Goal: Transaction & Acquisition: Obtain resource

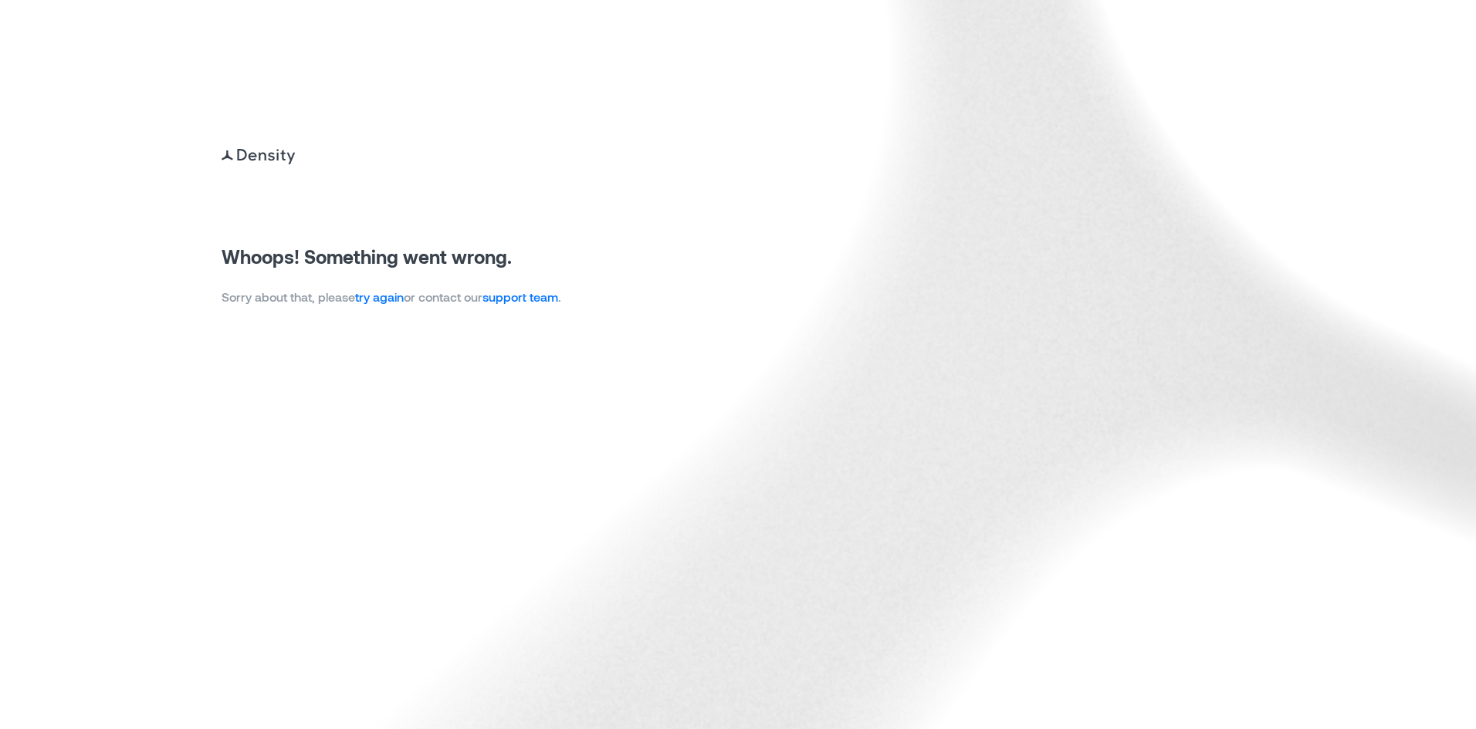
click at [374, 289] on link "try again" at bounding box center [379, 296] width 49 height 15
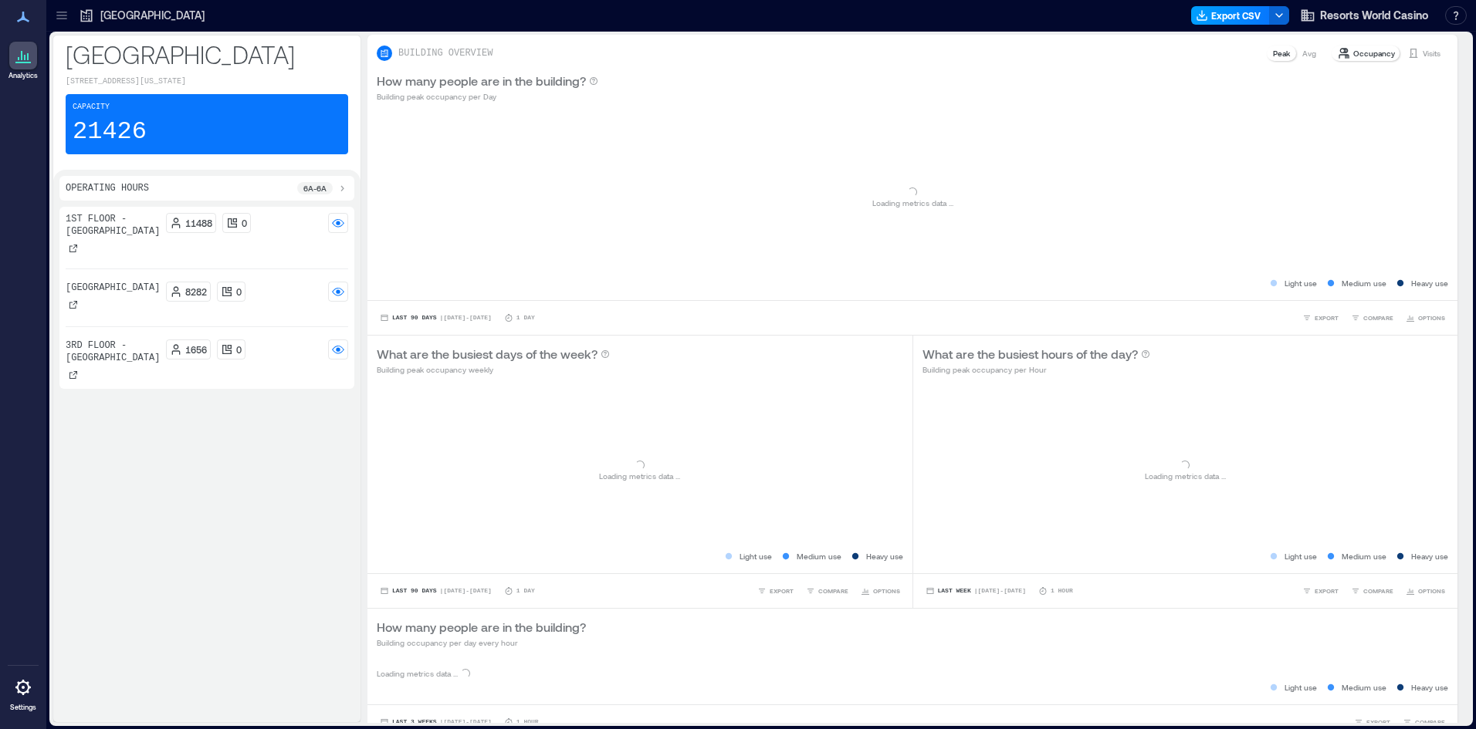
click at [1244, 20] on button "Export CSV" at bounding box center [1230, 15] width 79 height 19
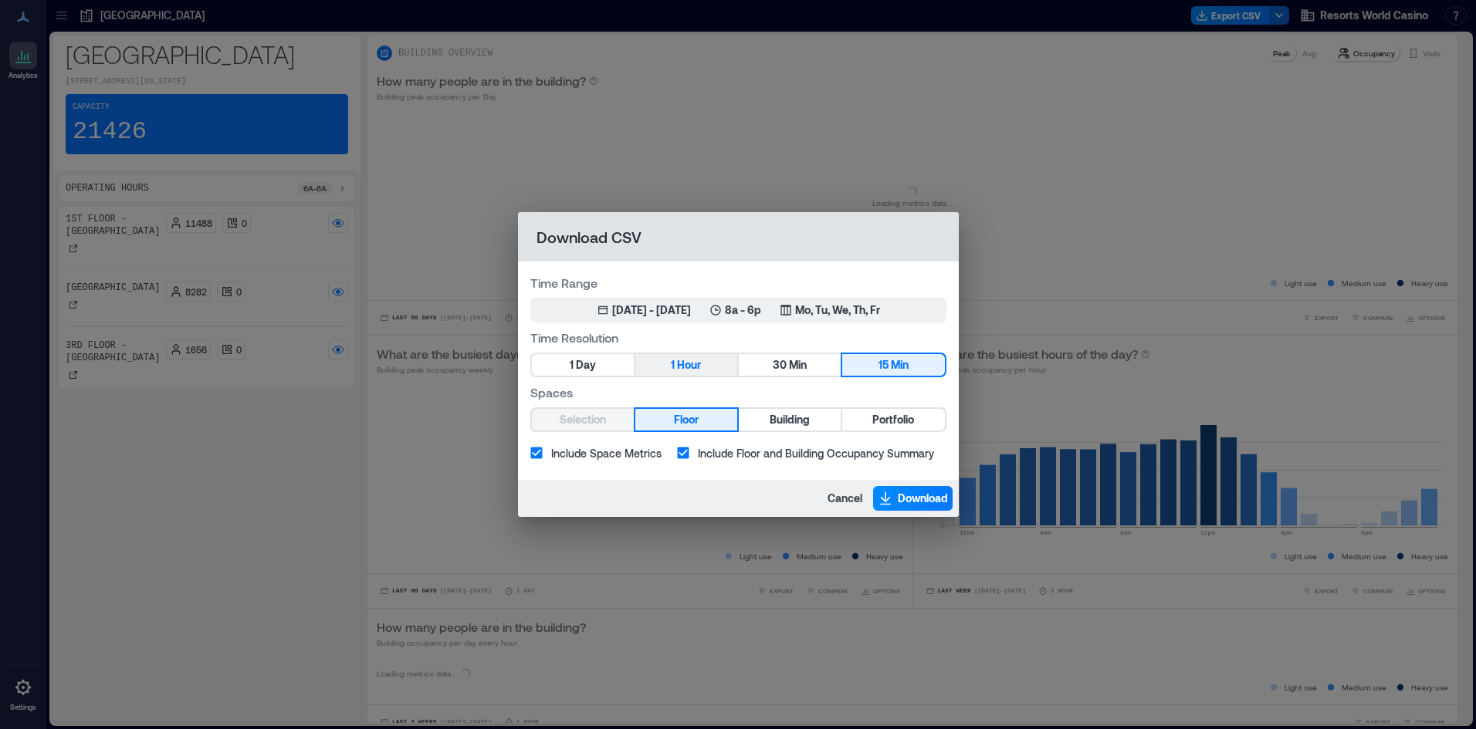
click at [691, 359] on span "Hour" at bounding box center [689, 365] width 24 height 19
click at [931, 424] on button "Portfolio" at bounding box center [893, 420] width 102 height 22
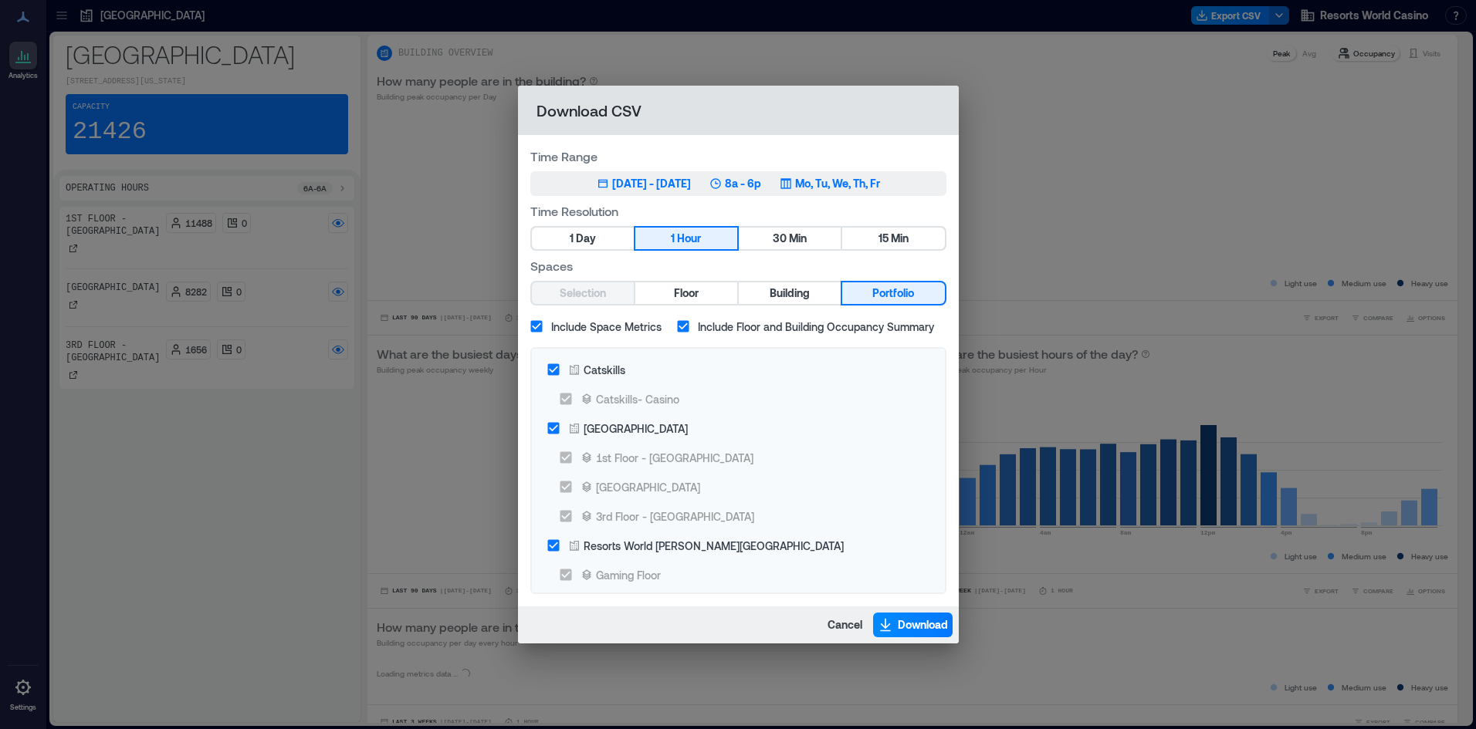
click at [775, 195] on button "May 30, 2025 - Aug 29, 2025 8a - 6p Mo, Tu, We, Th, Fr" at bounding box center [738, 183] width 416 height 25
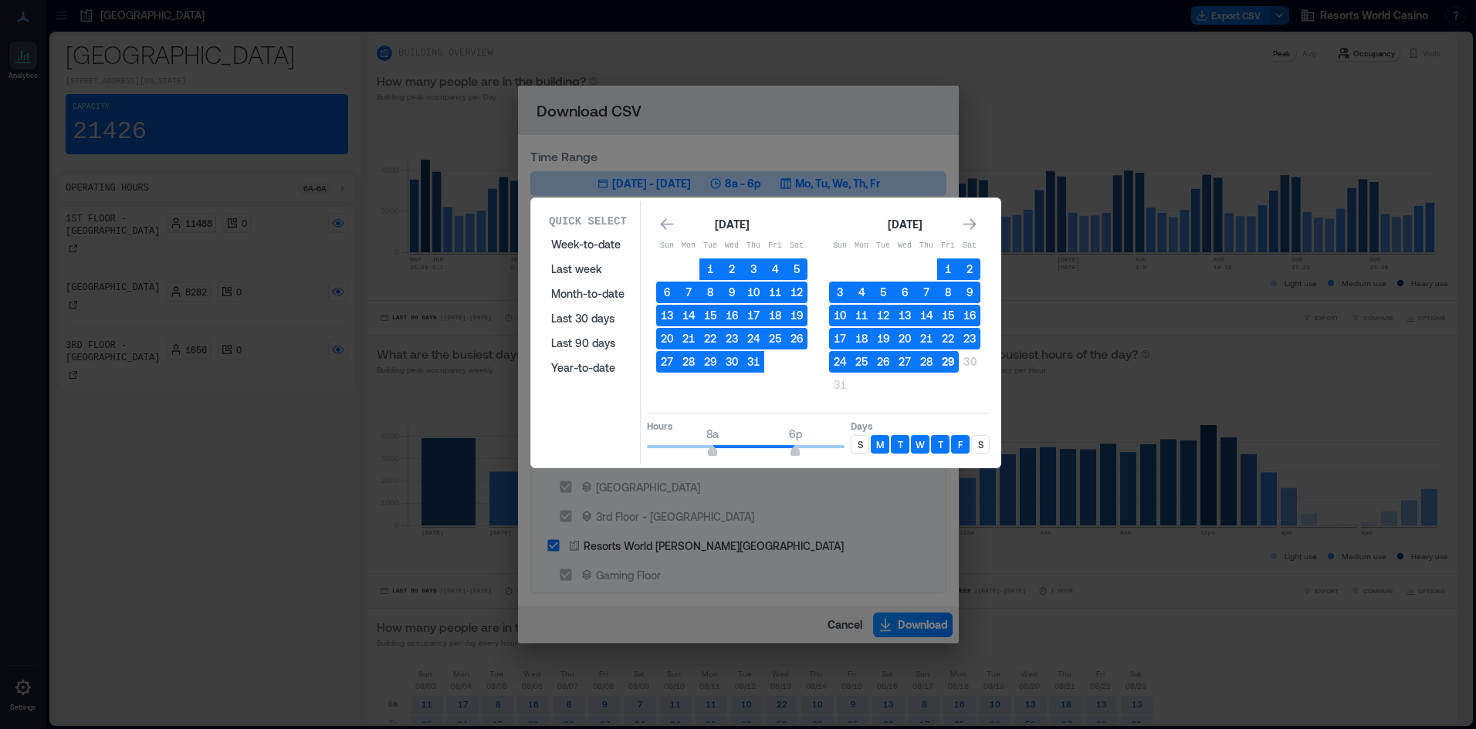
click at [942, 369] on button "29" at bounding box center [948, 362] width 22 height 22
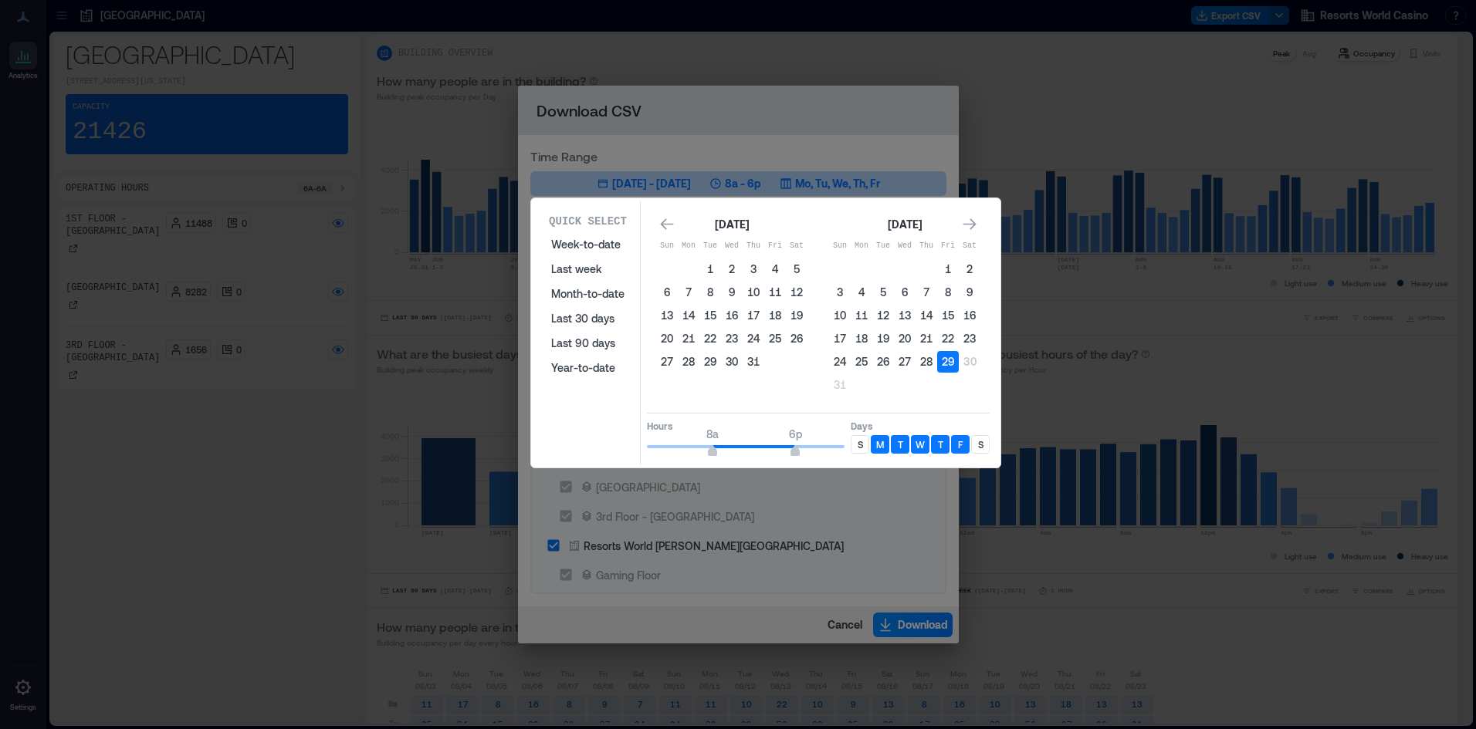
click at [862, 445] on p "S" at bounding box center [860, 444] width 5 height 12
click at [983, 442] on p "S" at bounding box center [980, 444] width 5 height 12
type input "**"
drag, startPoint x: 787, startPoint y: 448, endPoint x: 869, endPoint y: 452, distance: 81.9
click at [869, 452] on div "Hours 8a 12a Days S M T W T F S" at bounding box center [818, 436] width 343 height 46
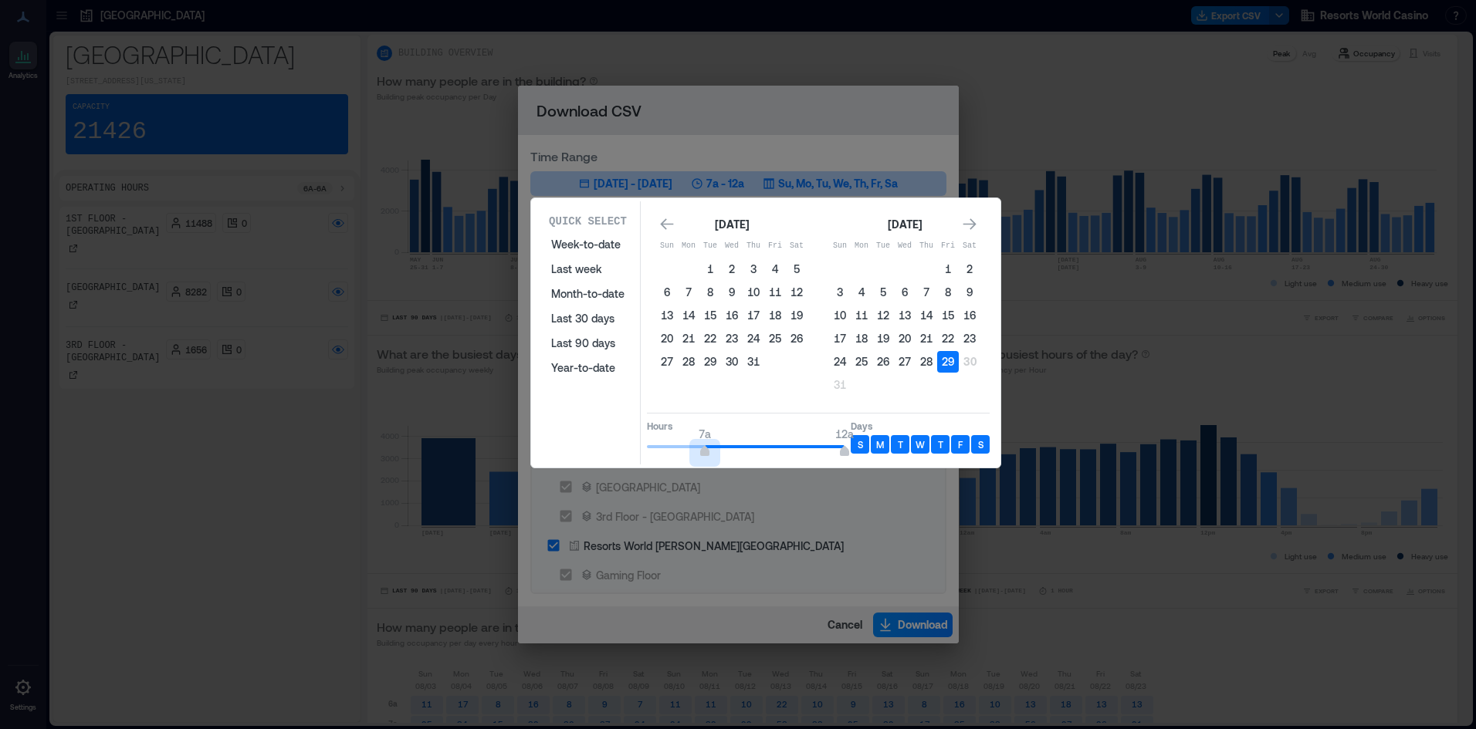
type input "*"
drag, startPoint x: 718, startPoint y: 455, endPoint x: 392, endPoint y: 454, distance: 325.7
click at [0, 729] on div "Quick Select Week-to-date Last week Month-to-date Last 30 days Last 90 days Yea…" at bounding box center [0, 729] width 0 height 0
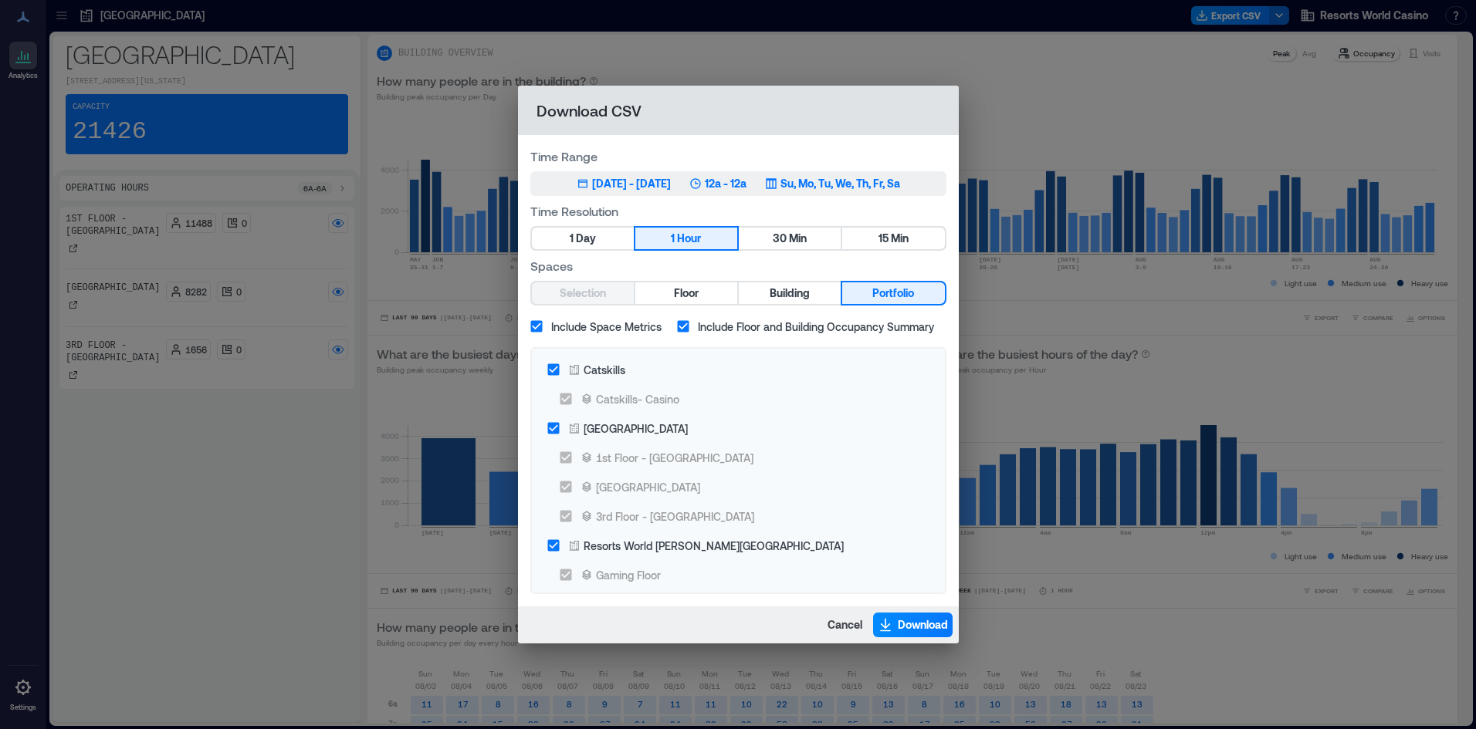
click at [807, 190] on div "Su, Mo, Tu, We, Th, Fr, Sa" at bounding box center [832, 183] width 135 height 15
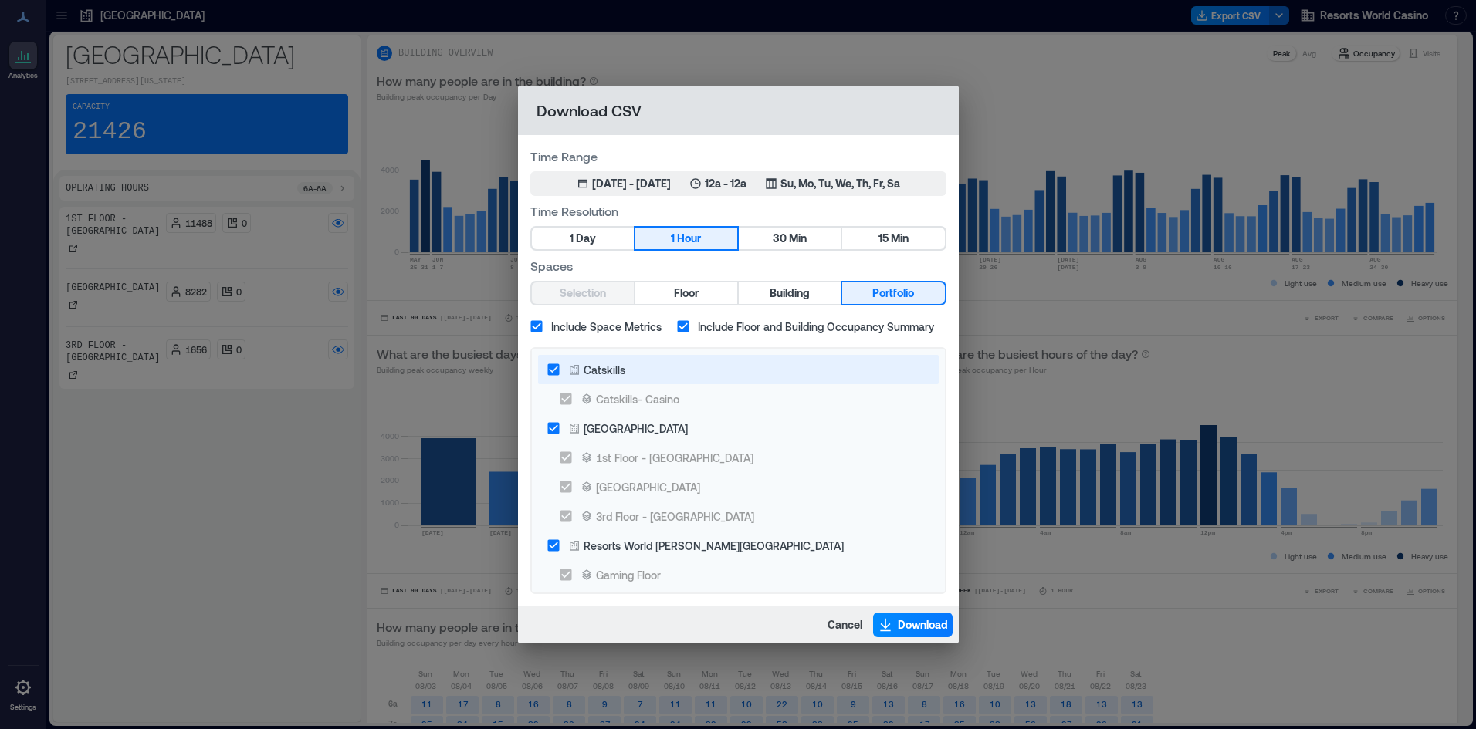
click at [633, 381] on label "Catskills" at bounding box center [728, 369] width 378 height 29
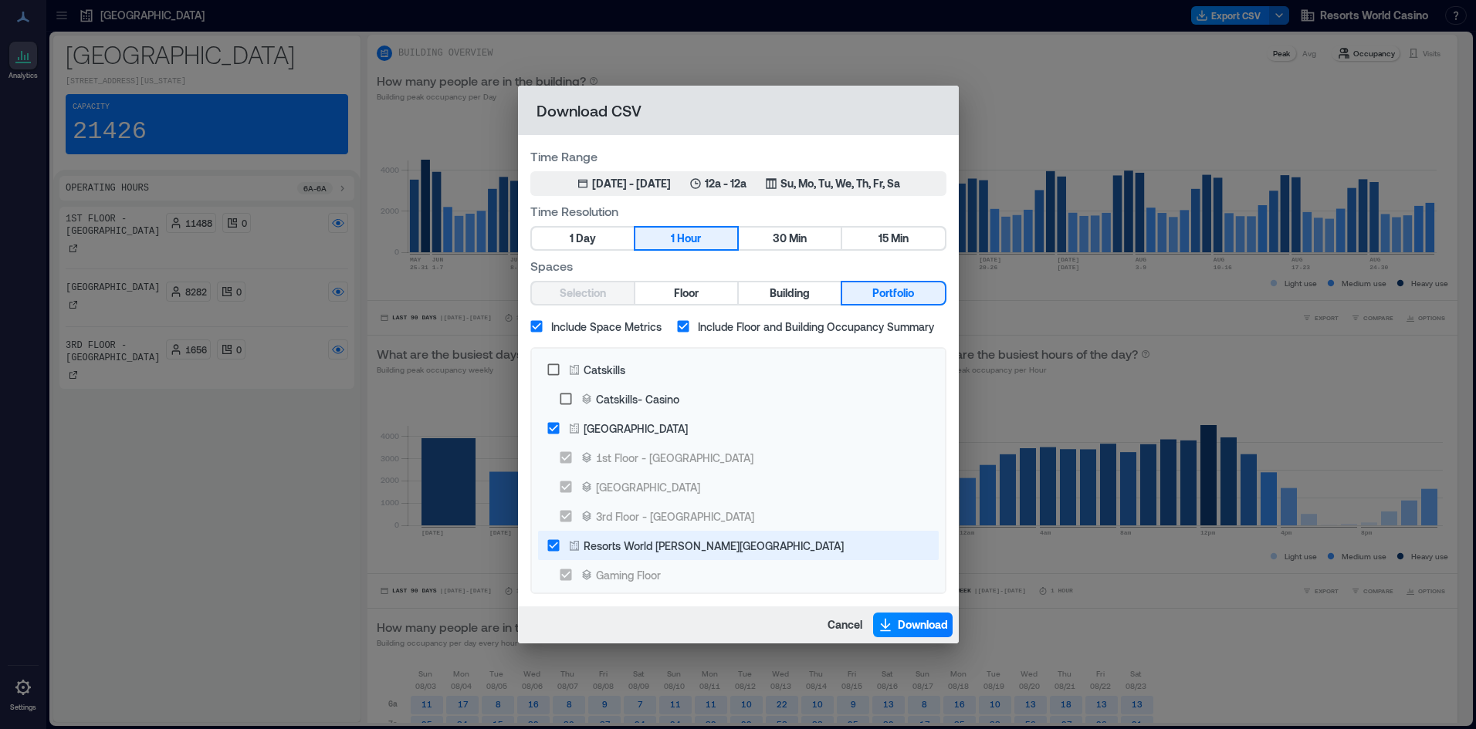
click at [669, 540] on div "Resorts World Hudson Valley" at bounding box center [714, 546] width 260 height 16
click at [921, 628] on span "Download" at bounding box center [923, 624] width 50 height 15
